Goal: Task Accomplishment & Management: Use online tool/utility

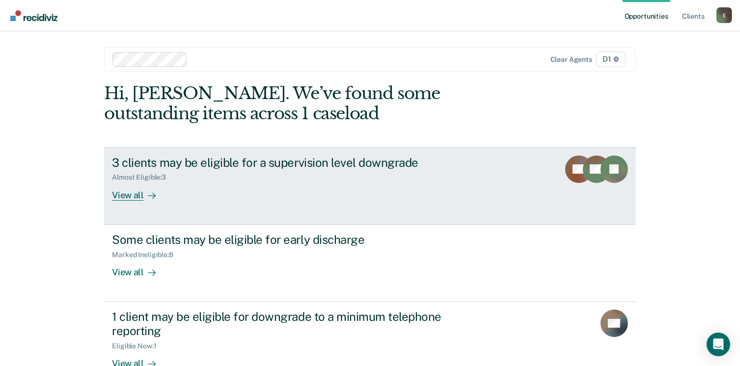
click at [125, 199] on div "View all" at bounding box center [139, 191] width 55 height 19
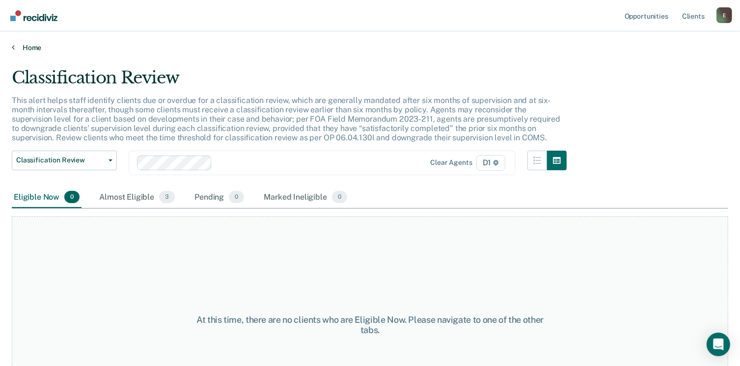
click at [26, 50] on link "Home" at bounding box center [370, 47] width 716 height 9
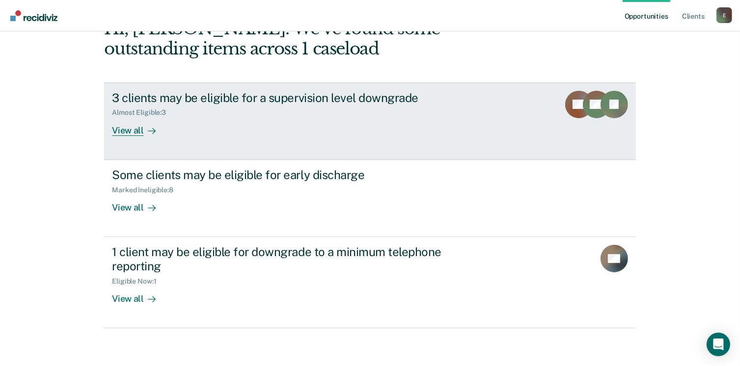
scroll to position [65, 0]
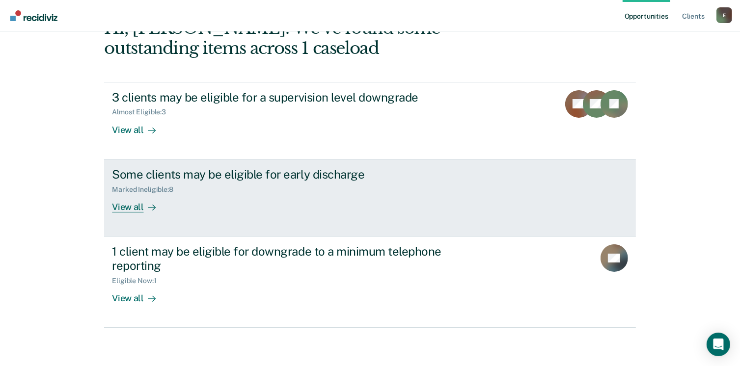
click at [130, 202] on div "View all" at bounding box center [139, 202] width 55 height 19
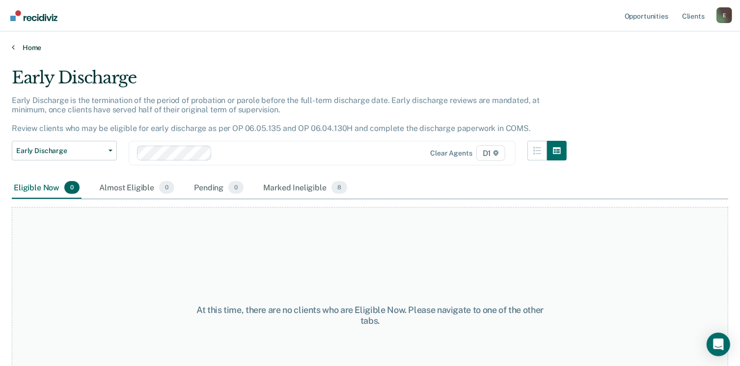
click at [26, 48] on link "Home" at bounding box center [370, 47] width 716 height 9
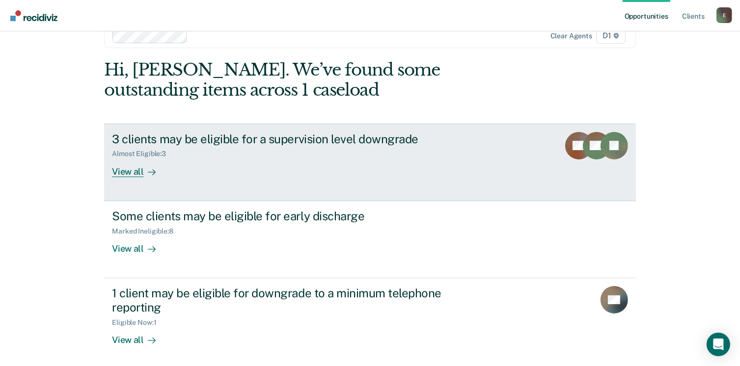
scroll to position [65, 0]
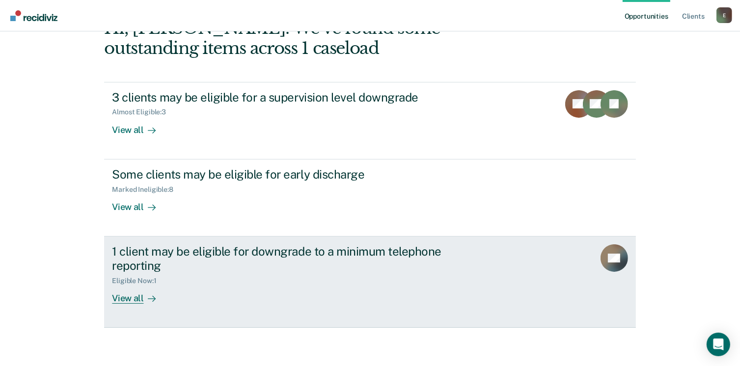
click at [128, 301] on div "View all" at bounding box center [139, 294] width 55 height 19
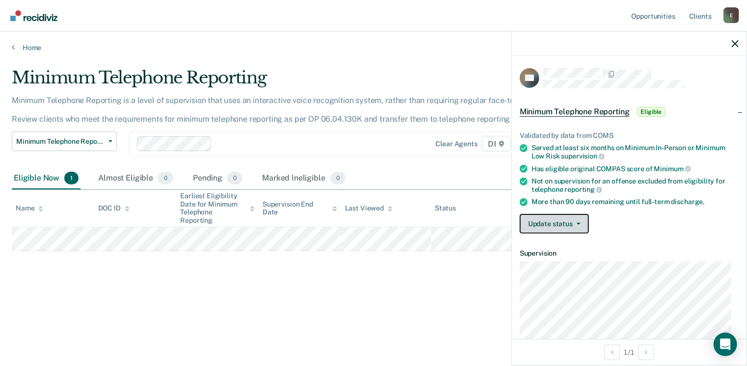
click at [568, 220] on button "Update status" at bounding box center [554, 224] width 69 height 20
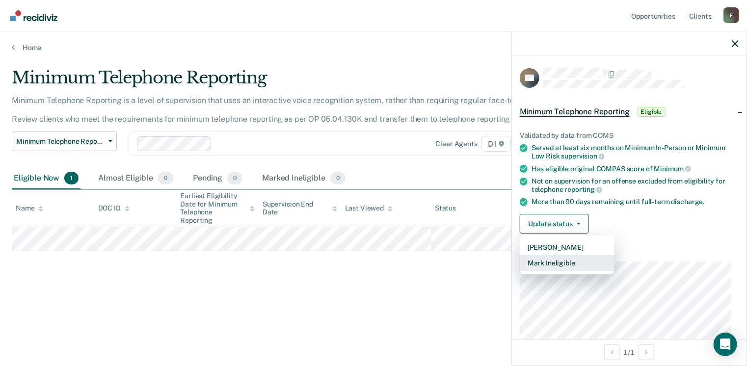
click at [563, 263] on button "Mark Ineligible" at bounding box center [567, 263] width 95 height 16
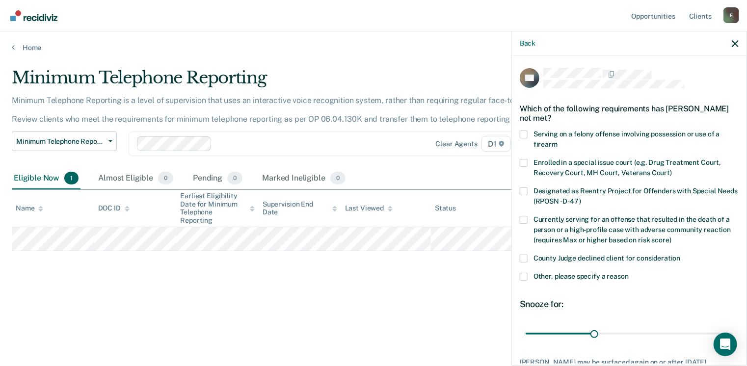
click at [527, 274] on span at bounding box center [524, 277] width 8 height 8
click at [629, 273] on input "Other, please specify a reason" at bounding box center [629, 273] width 0 height 0
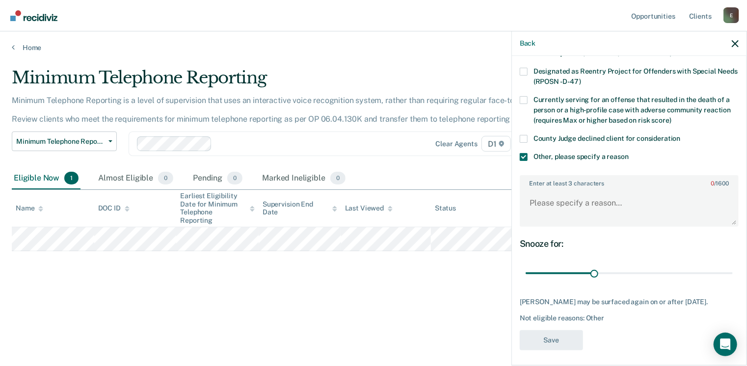
scroll to position [122, 0]
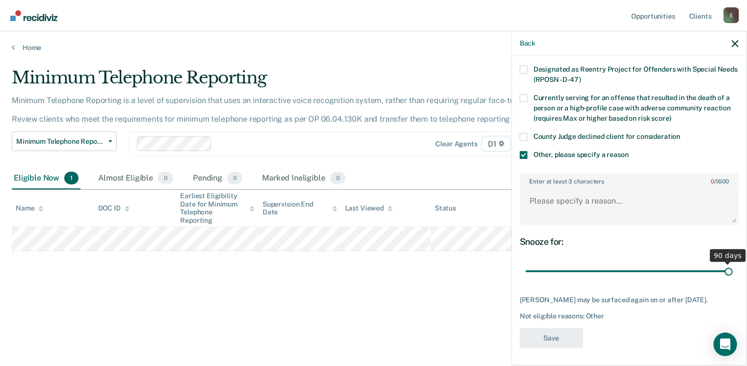
drag, startPoint x: 588, startPoint y: 268, endPoint x: 723, endPoint y: 276, distance: 134.8
type input "90"
click at [733, 271] on input "range" at bounding box center [629, 271] width 207 height 17
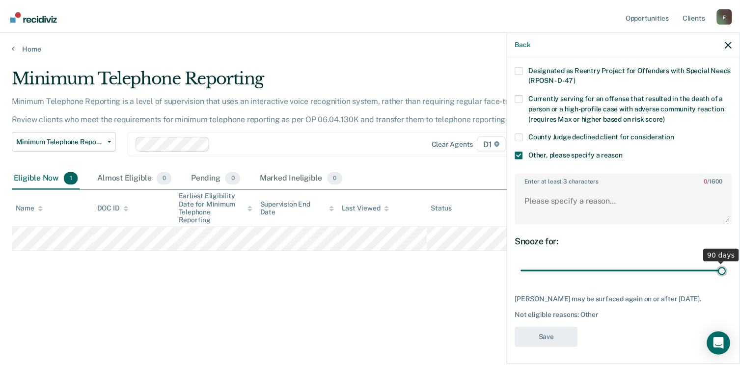
scroll to position [130, 0]
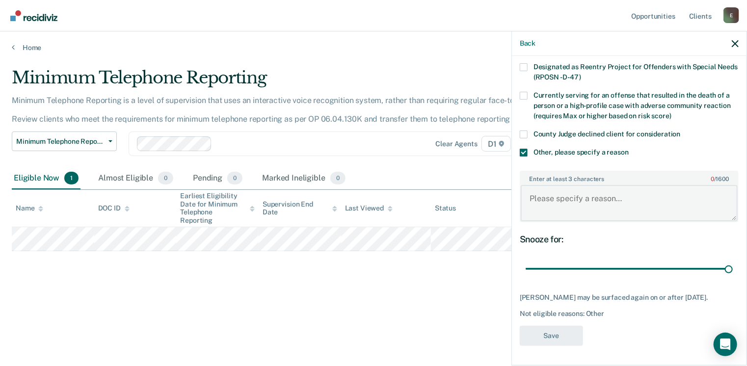
click at [557, 187] on textarea "Enter at least 3 characters 0 / 1600" at bounding box center [629, 203] width 217 height 36
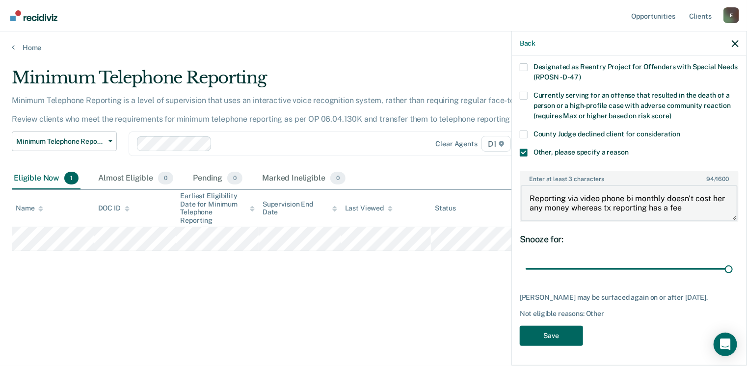
type textarea "Reporting via video phone bi monthly doesn't cost her any money whereas tx repo…"
click at [558, 336] on button "Save" at bounding box center [551, 336] width 63 height 20
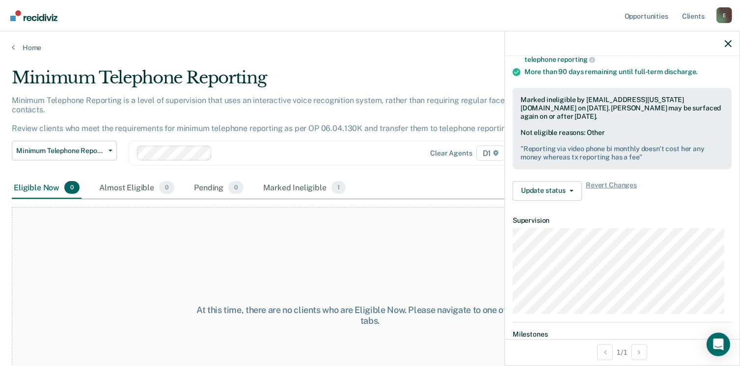
click at [732, 46] on div at bounding box center [622, 43] width 235 height 25
